Goal: Information Seeking & Learning: Learn about a topic

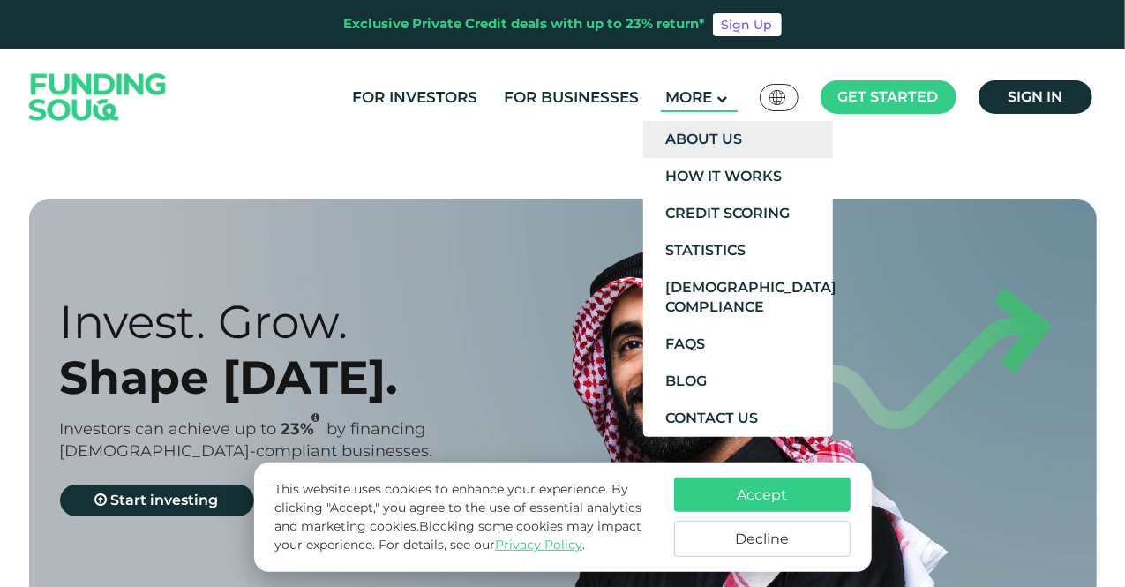
click at [733, 148] on link "About Us" at bounding box center [738, 139] width 190 height 37
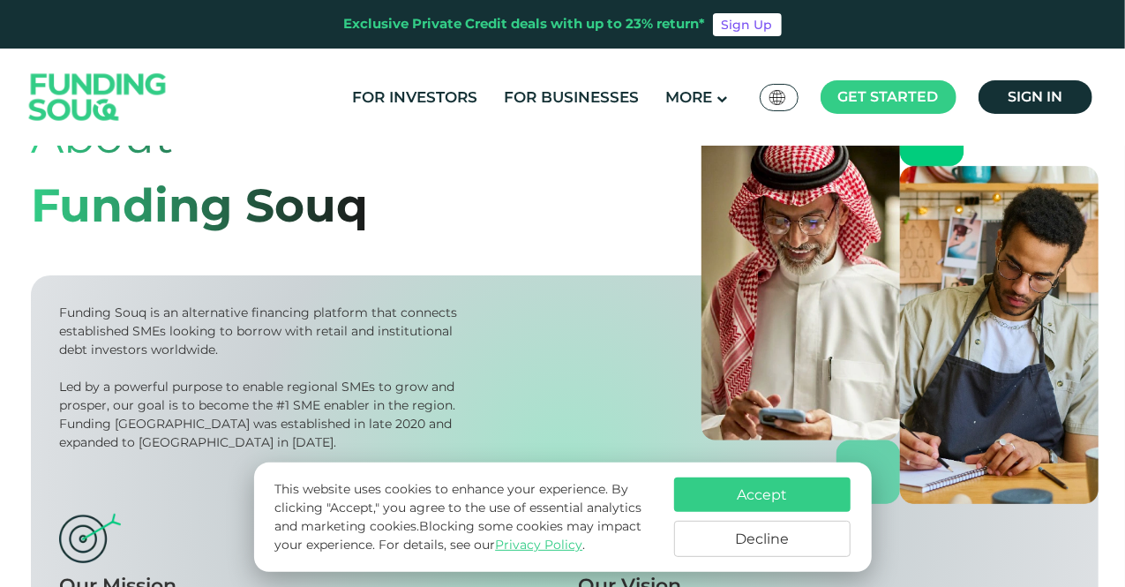
scroll to position [265, 0]
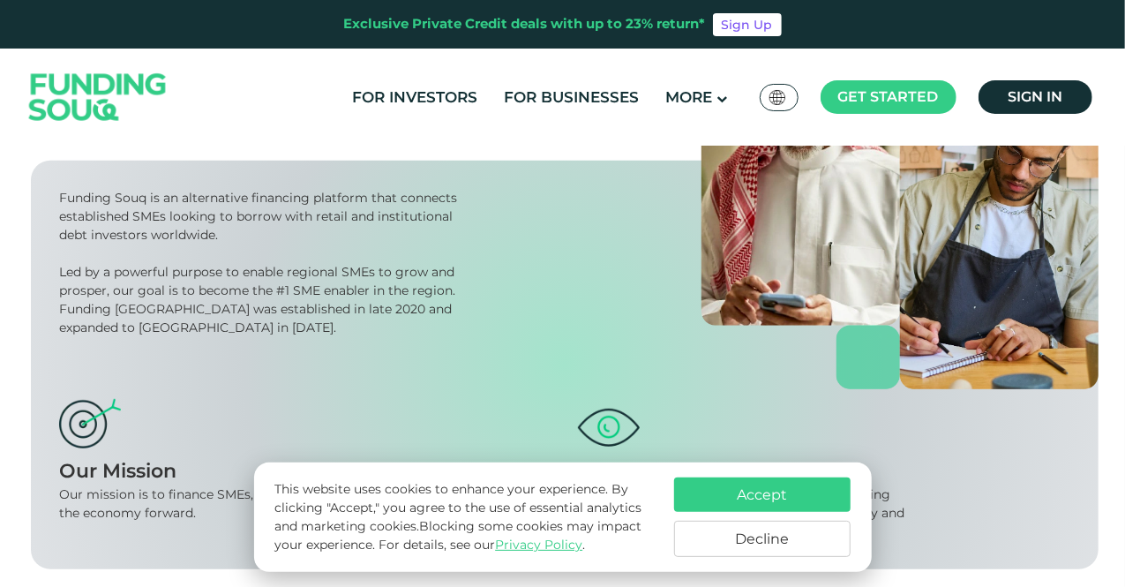
click at [766, 492] on button "Accept" at bounding box center [762, 494] width 176 height 34
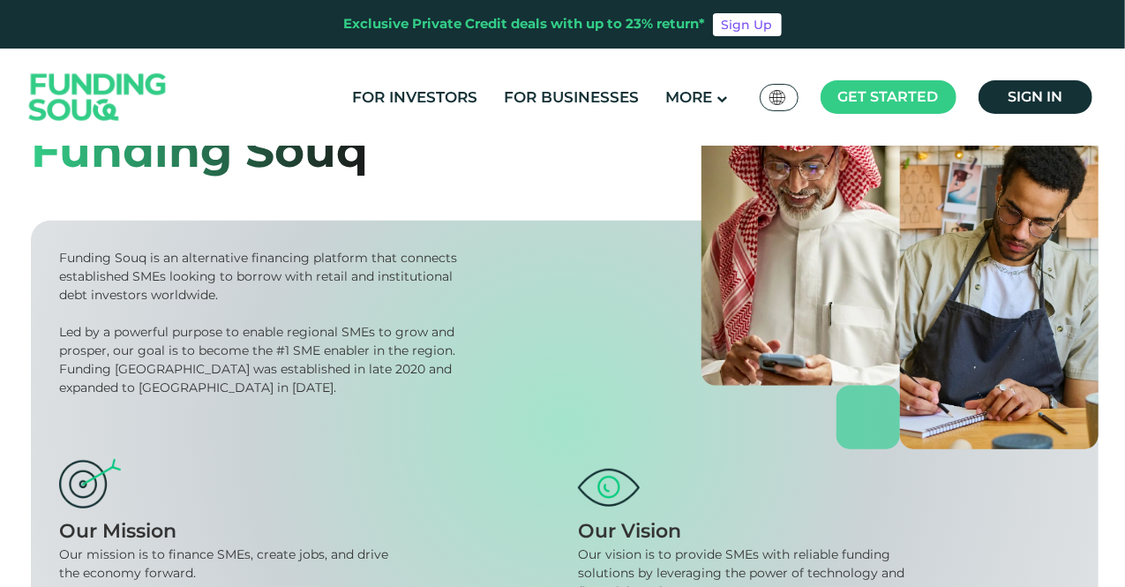
scroll to position [0, 0]
